Goal: Transaction & Acquisition: Purchase product/service

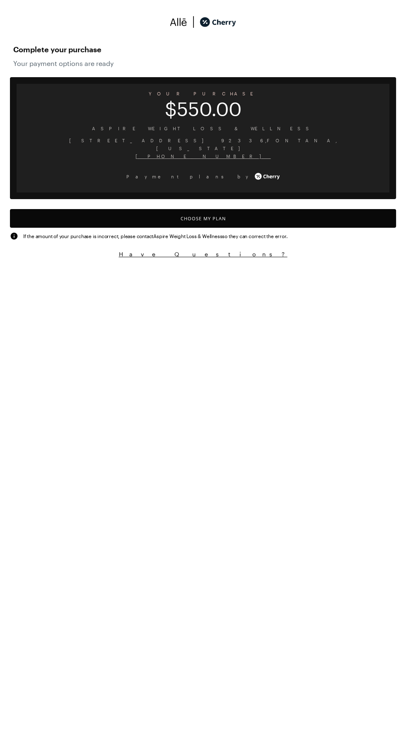
click at [258, 209] on button "Choose My Plan" at bounding box center [203, 218] width 387 height 19
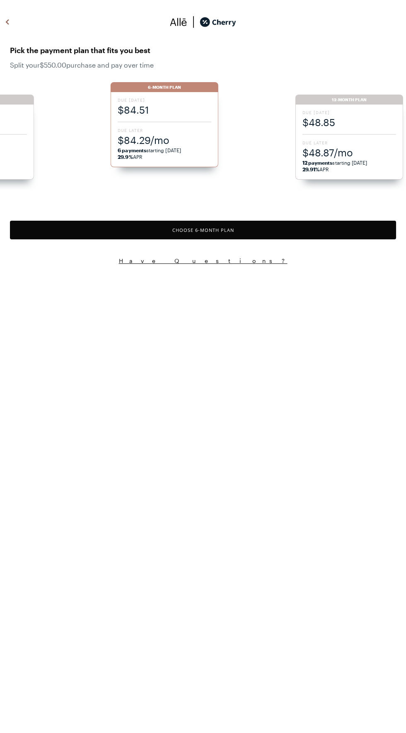
click at [352, 135] on div "Due [DATE] $48.85 Due Later $48.87/mo 12 payments starting [DATE] 29.91% APR" at bounding box center [350, 142] width 108 height 75
click at [261, 222] on button "Choose 12 -Month Plan" at bounding box center [203, 230] width 387 height 19
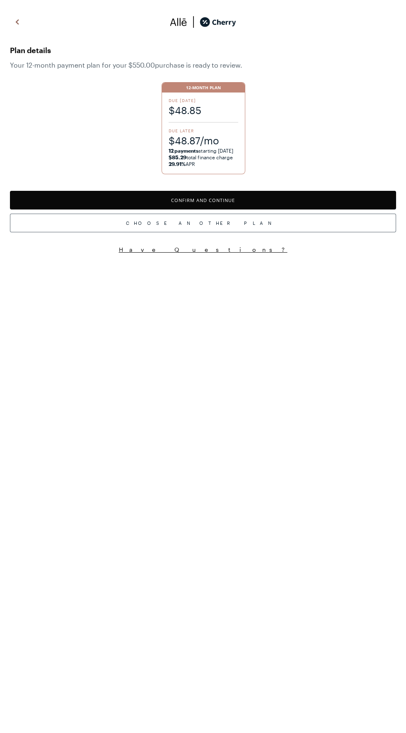
click at [252, 195] on button "Confirm and Continue" at bounding box center [203, 200] width 387 height 19
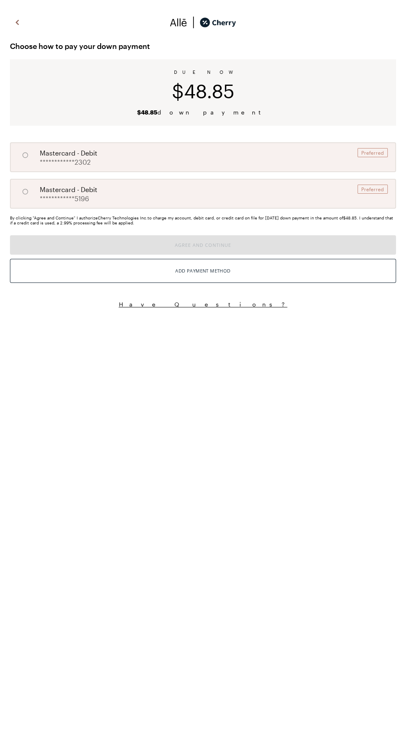
radio input "true"
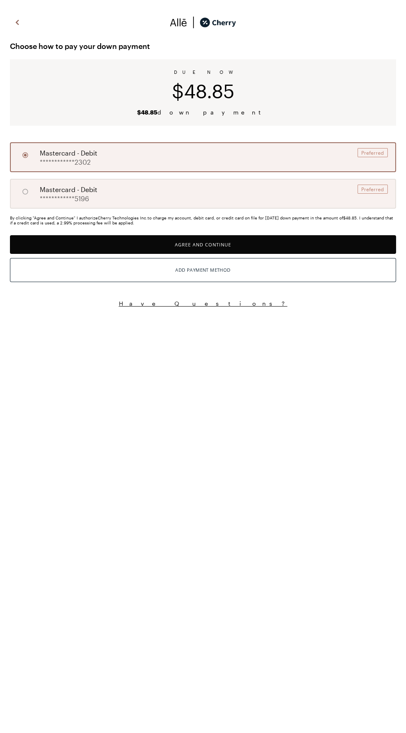
click at [237, 238] on button "Agree and Continue" at bounding box center [203, 244] width 387 height 19
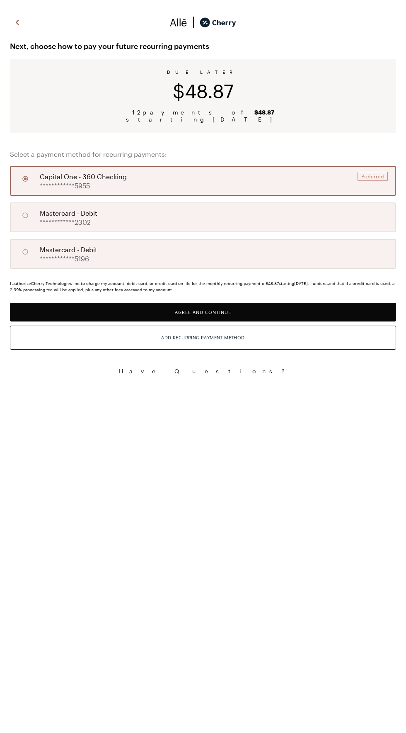
click at [219, 306] on button "Agree and Continue" at bounding box center [203, 312] width 387 height 19
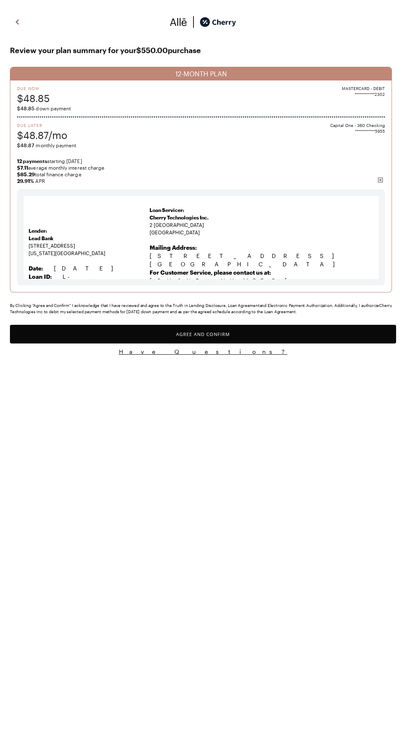
click at [278, 343] on button "Agree and Confirm" at bounding box center [203, 334] width 387 height 19
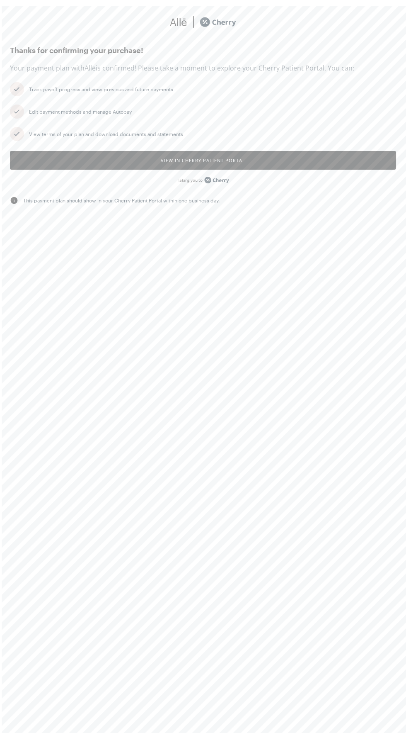
click at [295, 163] on button "View in Cherry patient portal" at bounding box center [203, 160] width 387 height 19
